Goal: Browse casually: Explore the website without a specific task or goal

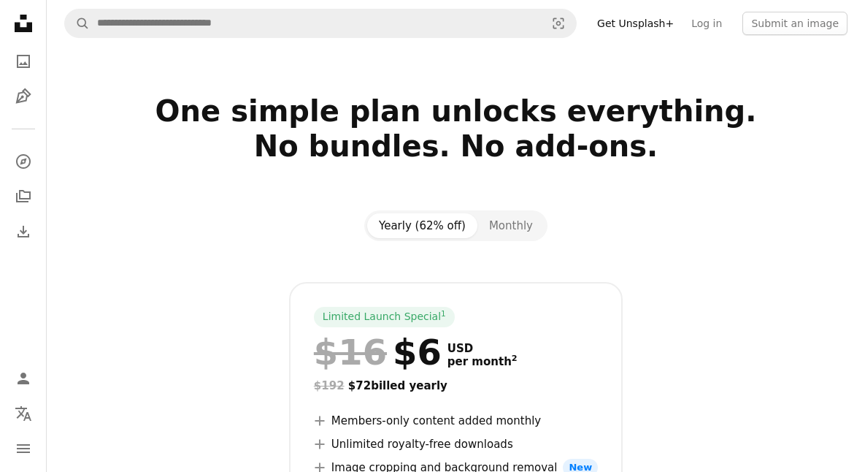
scroll to position [241, 0]
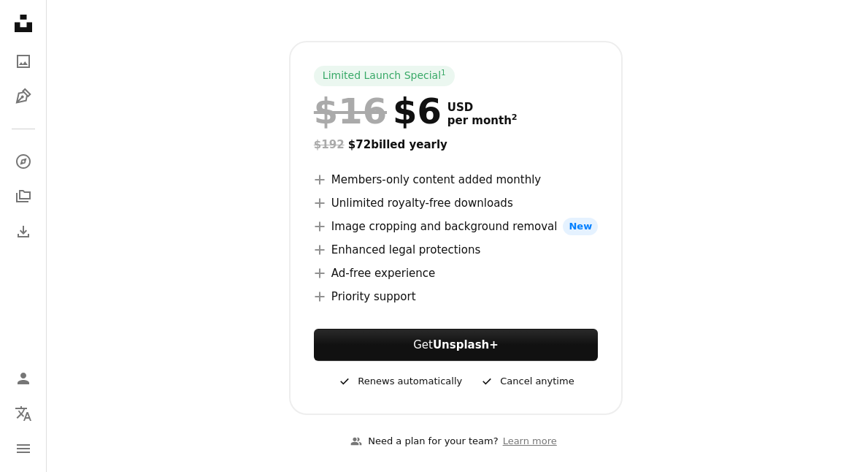
scroll to position [3117, 0]
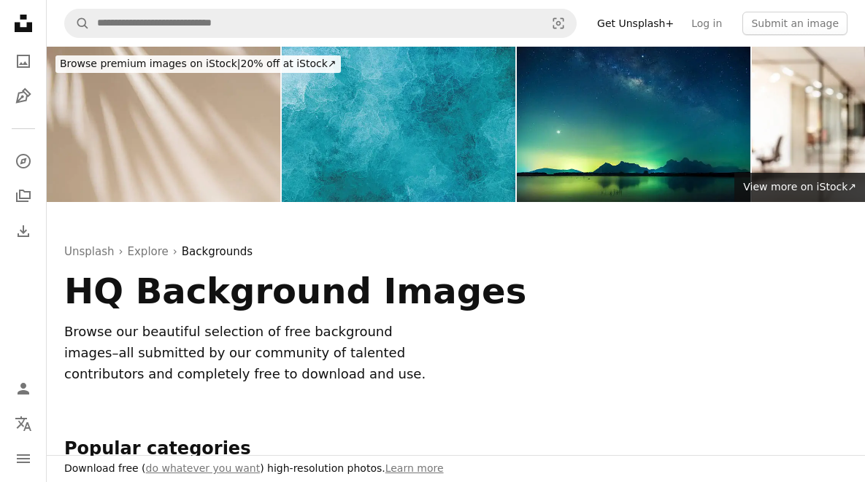
scroll to position [56, 0]
